Goal: Task Accomplishment & Management: Complete application form

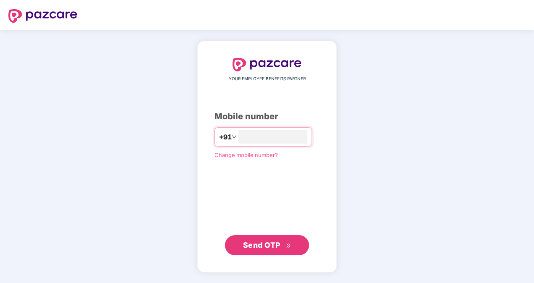
type input "**********"
click at [256, 249] on span "Send OTP" at bounding box center [261, 245] width 37 height 9
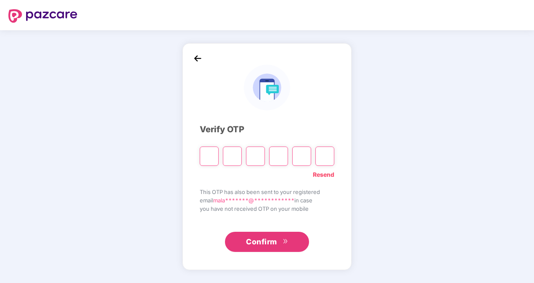
type input "*"
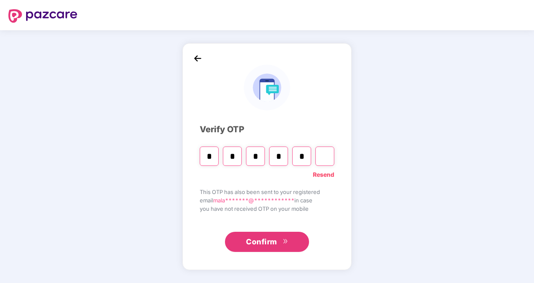
type input "*"
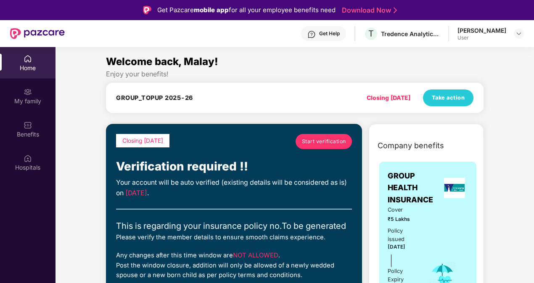
scroll to position [42, 0]
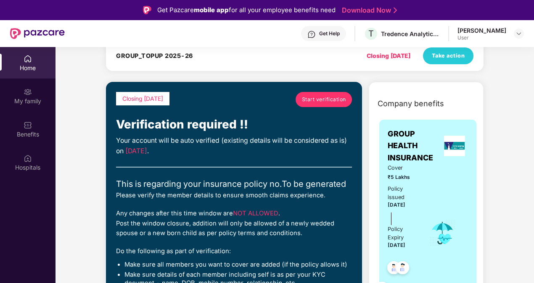
click at [307, 99] on span "Start verification" at bounding box center [324, 99] width 44 height 8
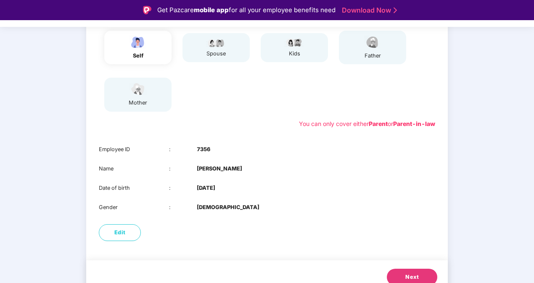
scroll to position [118, 0]
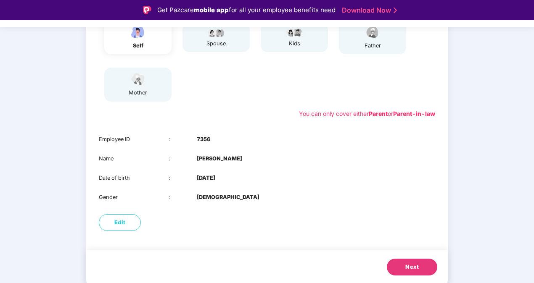
click at [426, 270] on button "Next" at bounding box center [412, 267] width 50 height 17
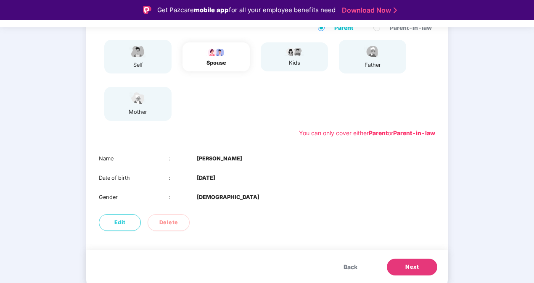
scroll to position [98, 0]
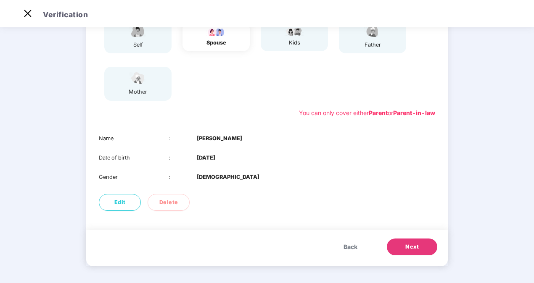
click at [411, 247] on span "Next" at bounding box center [411, 247] width 13 height 8
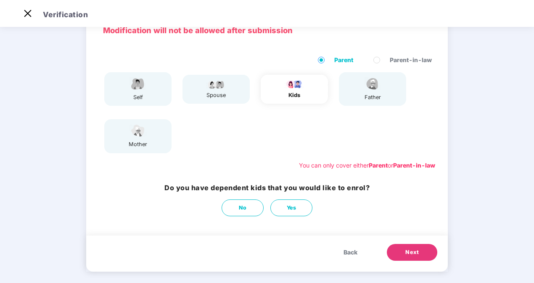
scroll to position [51, 0]
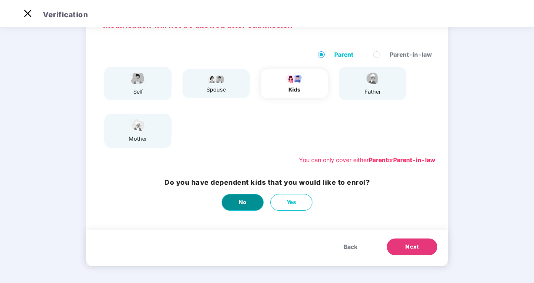
click at [249, 207] on button "No" at bounding box center [243, 202] width 42 height 17
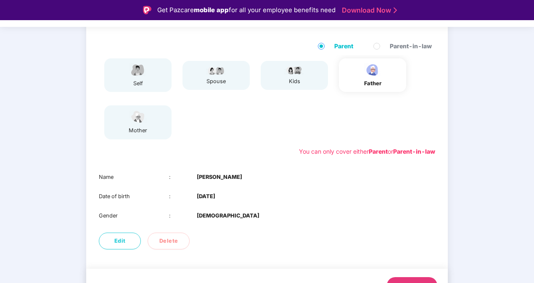
scroll to position [93, 0]
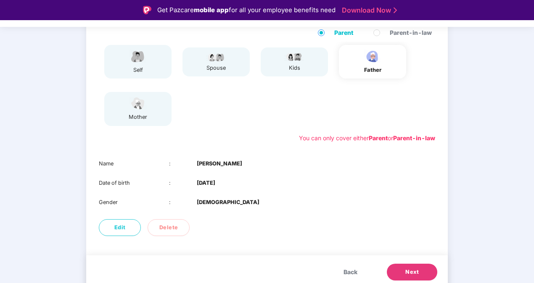
click at [410, 278] on button "Next" at bounding box center [412, 272] width 50 height 17
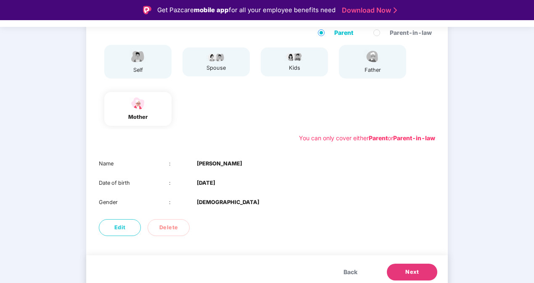
scroll to position [20, 0]
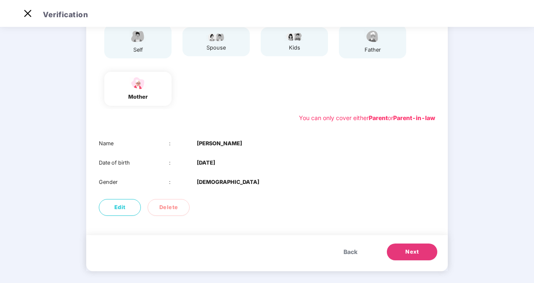
click at [428, 255] on button "Next" at bounding box center [412, 252] width 50 height 17
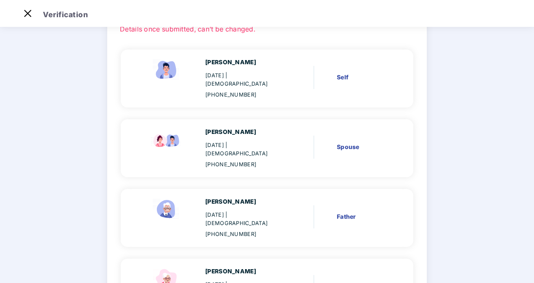
scroll to position [132, 0]
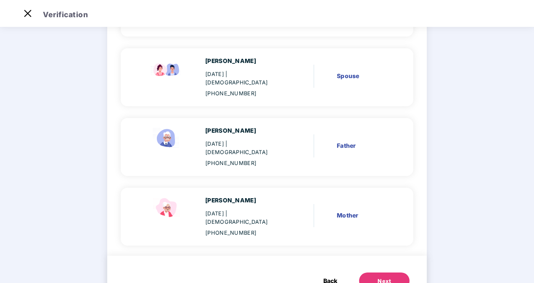
click at [389, 273] on button "Next" at bounding box center [384, 281] width 50 height 17
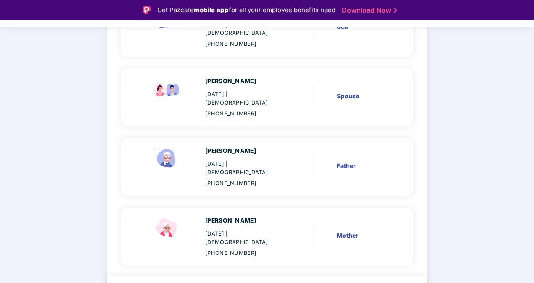
scroll to position [74, 0]
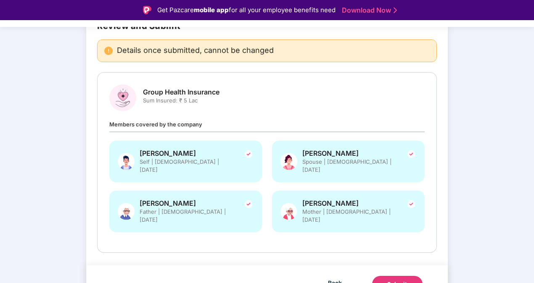
click at [392, 280] on div "Submit" at bounding box center [397, 284] width 20 height 8
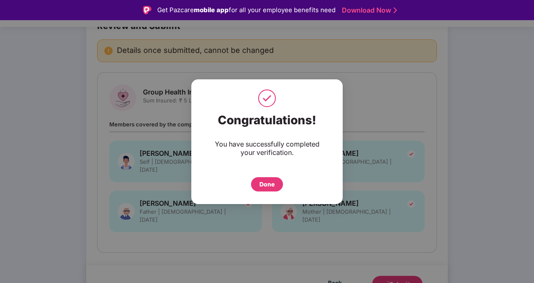
click at [271, 182] on div "Done" at bounding box center [266, 184] width 15 height 9
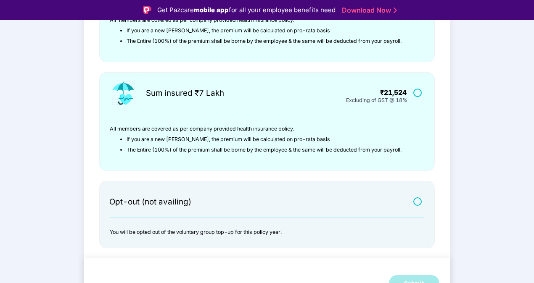
scroll to position [20, 0]
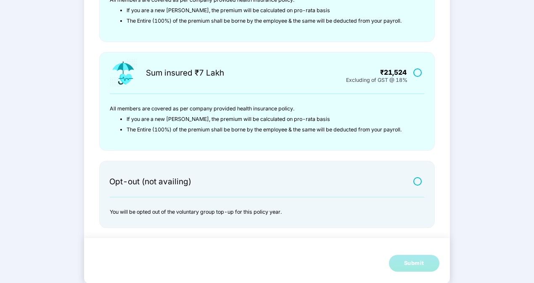
click at [416, 180] on label at bounding box center [418, 181] width 11 height 7
click at [411, 264] on div "Submit" at bounding box center [414, 263] width 20 height 8
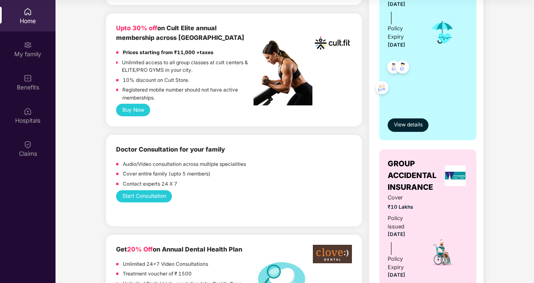
scroll to position [168, 0]
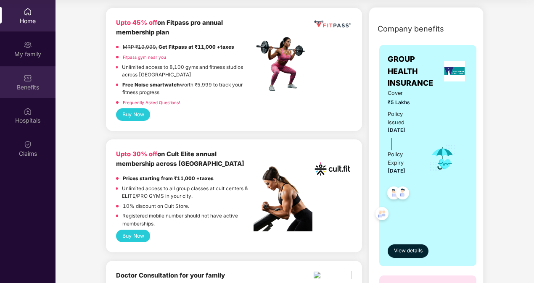
click at [27, 84] on div "Benefits" at bounding box center [28, 87] width 56 height 8
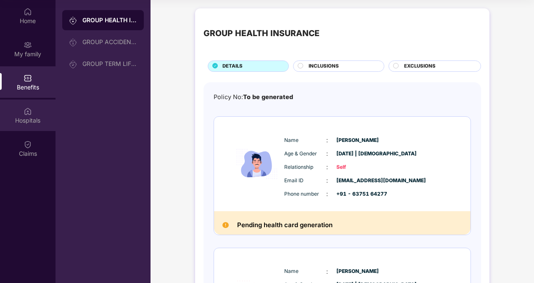
click at [32, 117] on div "Hospitals" at bounding box center [28, 120] width 56 height 8
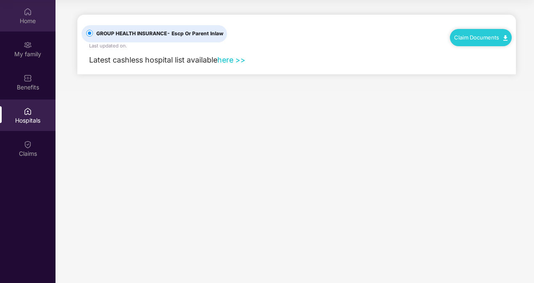
click at [30, 21] on div "Home" at bounding box center [28, 21] width 56 height 8
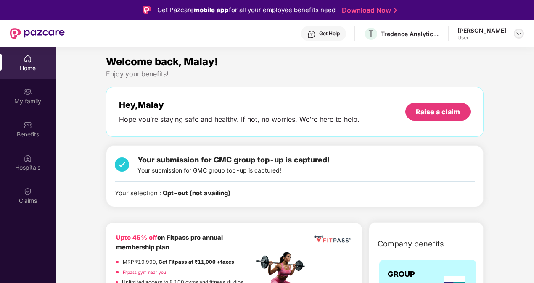
click at [523, 34] on div at bounding box center [519, 34] width 10 height 10
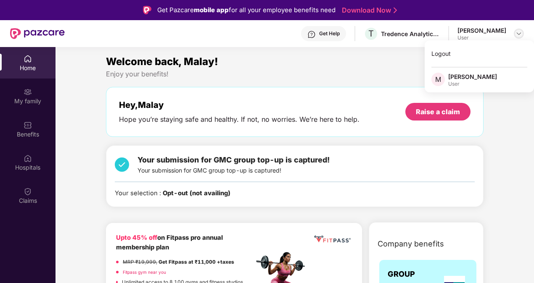
click at [523, 34] on div at bounding box center [519, 34] width 10 height 10
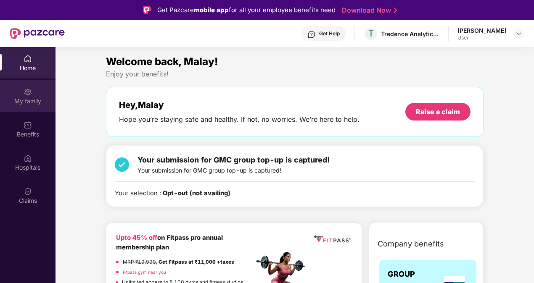
click at [28, 108] on div "My family" at bounding box center [28, 96] width 56 height 32
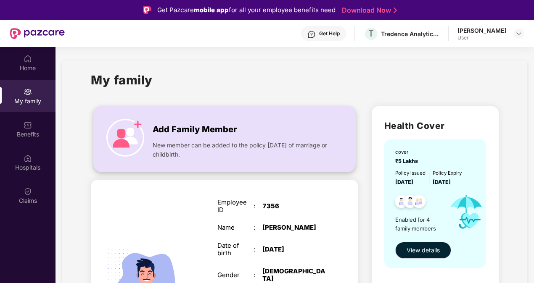
scroll to position [42, 0]
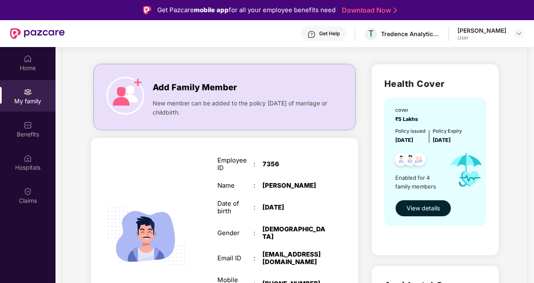
click at [423, 207] on span "View details" at bounding box center [423, 208] width 33 height 9
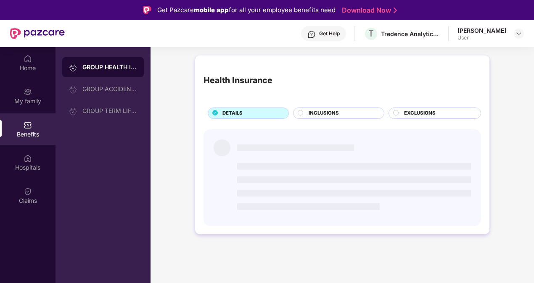
scroll to position [0, 0]
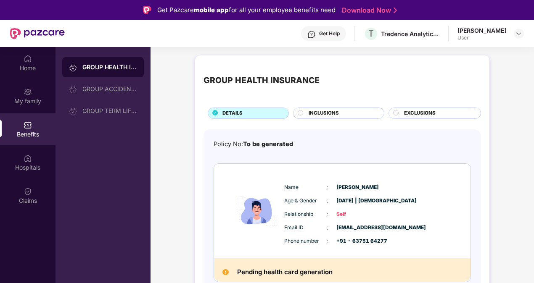
click at [299, 111] on circle at bounding box center [300, 112] width 5 height 5
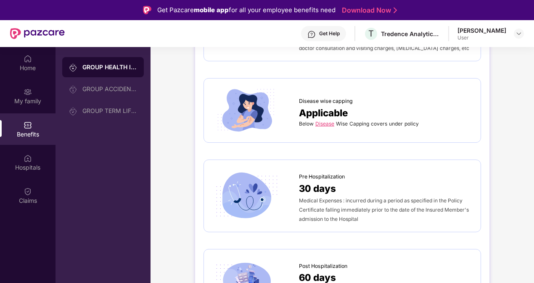
scroll to position [336, 0]
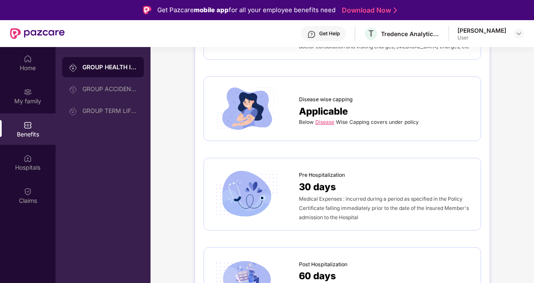
click at [312, 189] on span "30 days" at bounding box center [317, 187] width 37 height 15
click at [335, 188] on span "30 days" at bounding box center [317, 187] width 37 height 15
click at [251, 183] on img at bounding box center [246, 195] width 68 height 48
click at [336, 173] on span "Pre Hospitalization" at bounding box center [322, 175] width 46 height 8
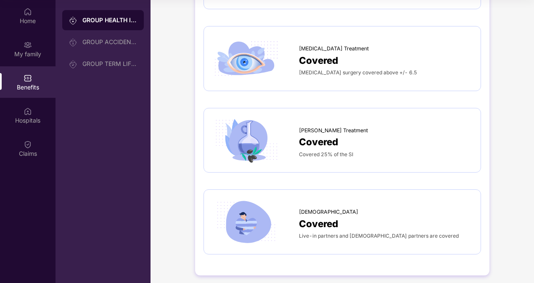
scroll to position [0, 0]
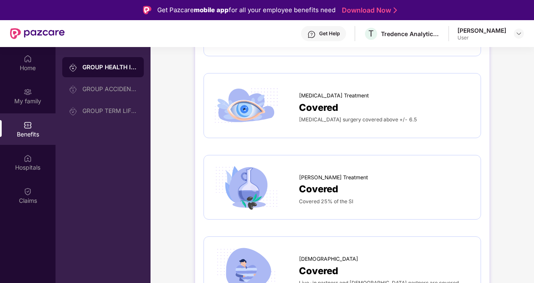
click at [344, 30] on div "Get Help" at bounding box center [323, 33] width 45 height 15
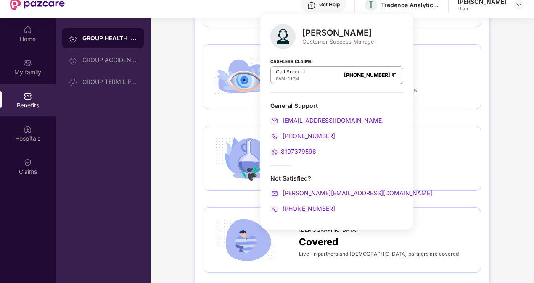
scroll to position [47, 0]
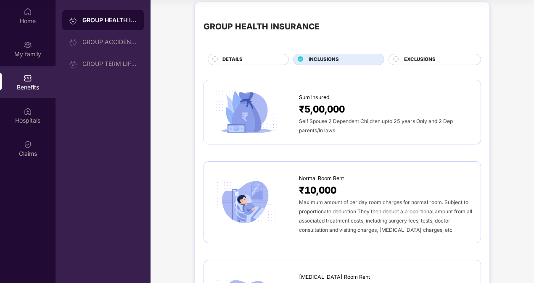
scroll to position [0, 0]
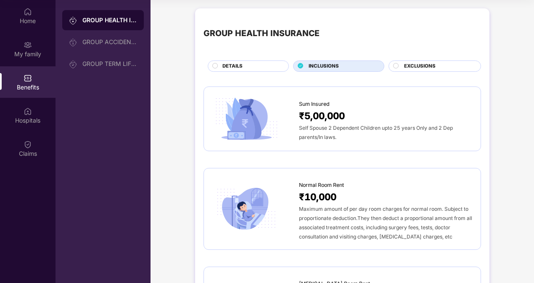
click at [396, 66] on circle at bounding box center [396, 65] width 5 height 5
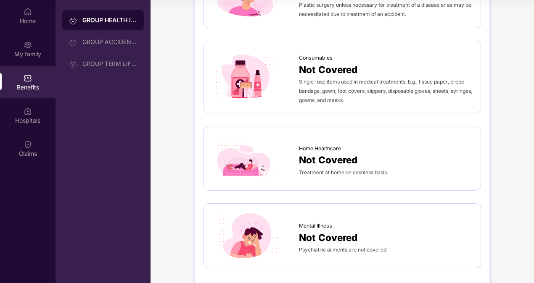
scroll to position [605, 0]
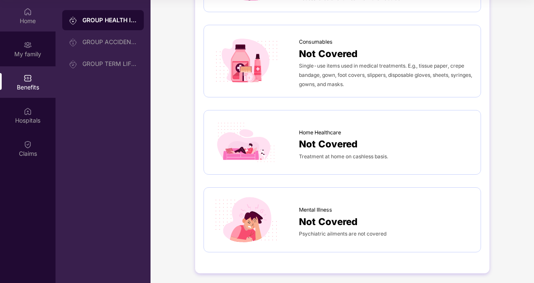
click at [22, 22] on div "Home" at bounding box center [28, 21] width 56 height 8
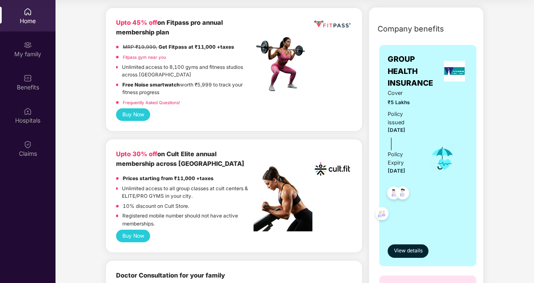
scroll to position [0, 0]
